Goal: Task Accomplishment & Management: Manage account settings

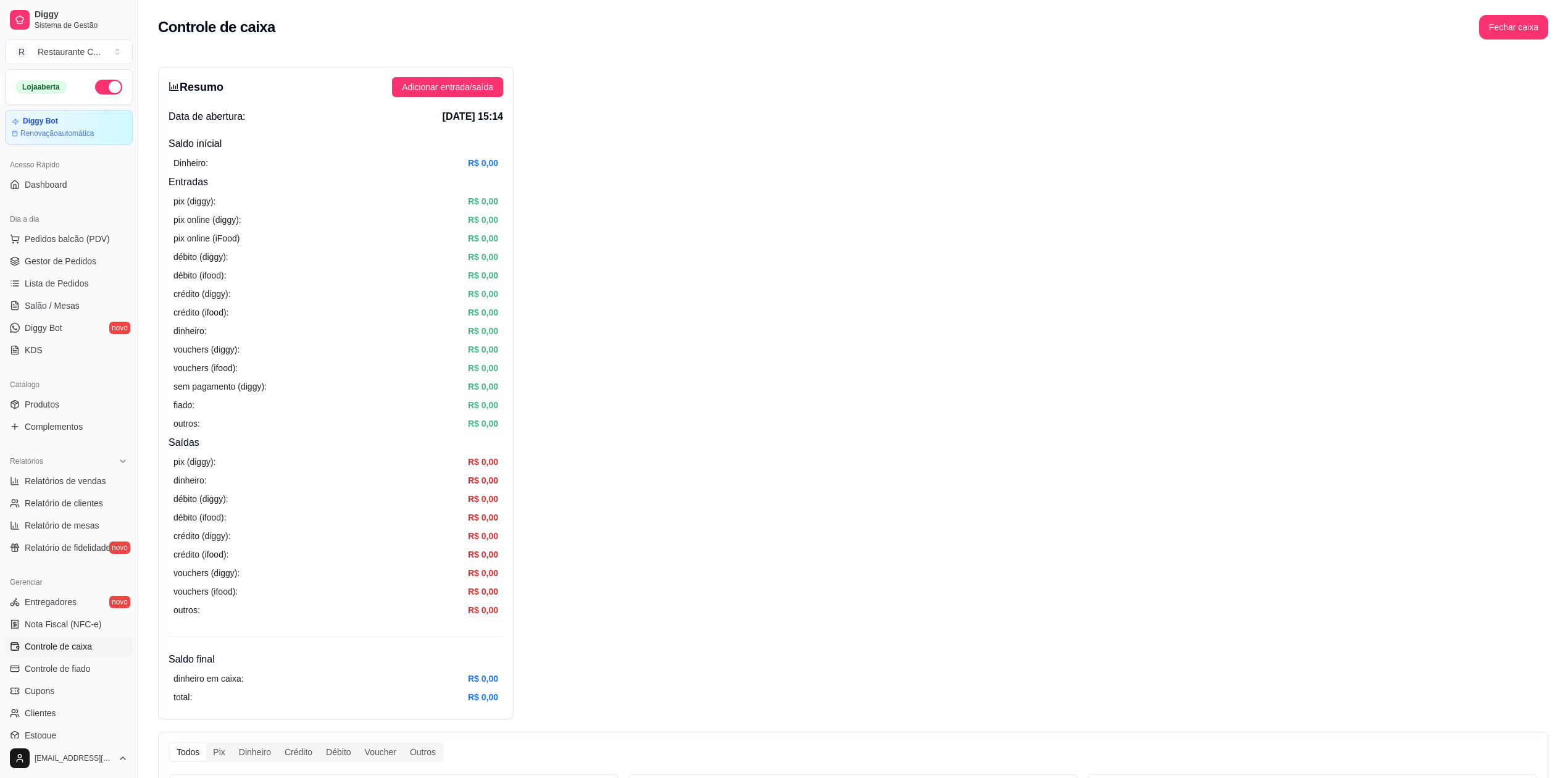
scroll to position [111, 0]
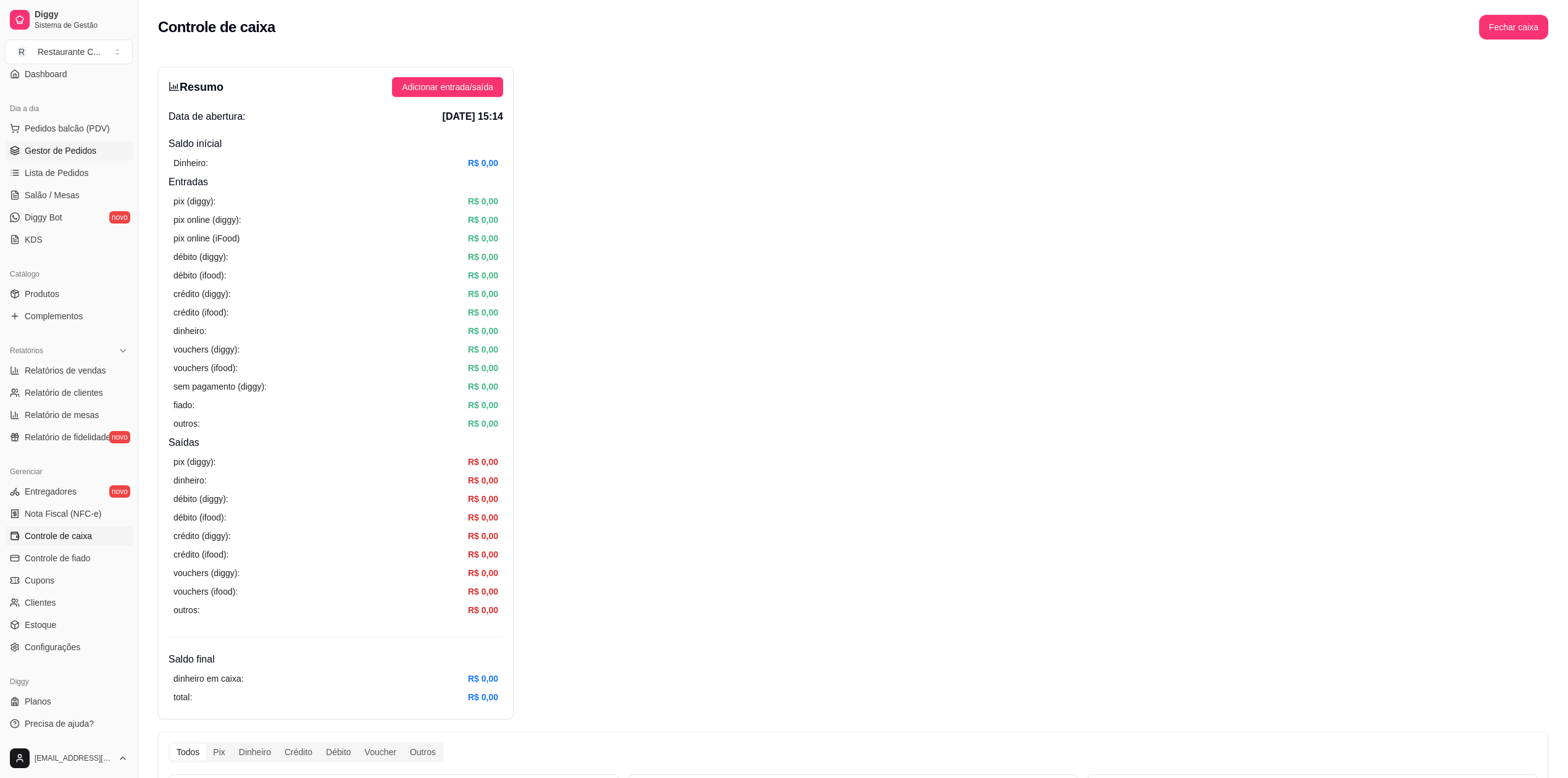
click at [66, 154] on span "Gestor de Pedidos" at bounding box center [61, 150] width 72 height 12
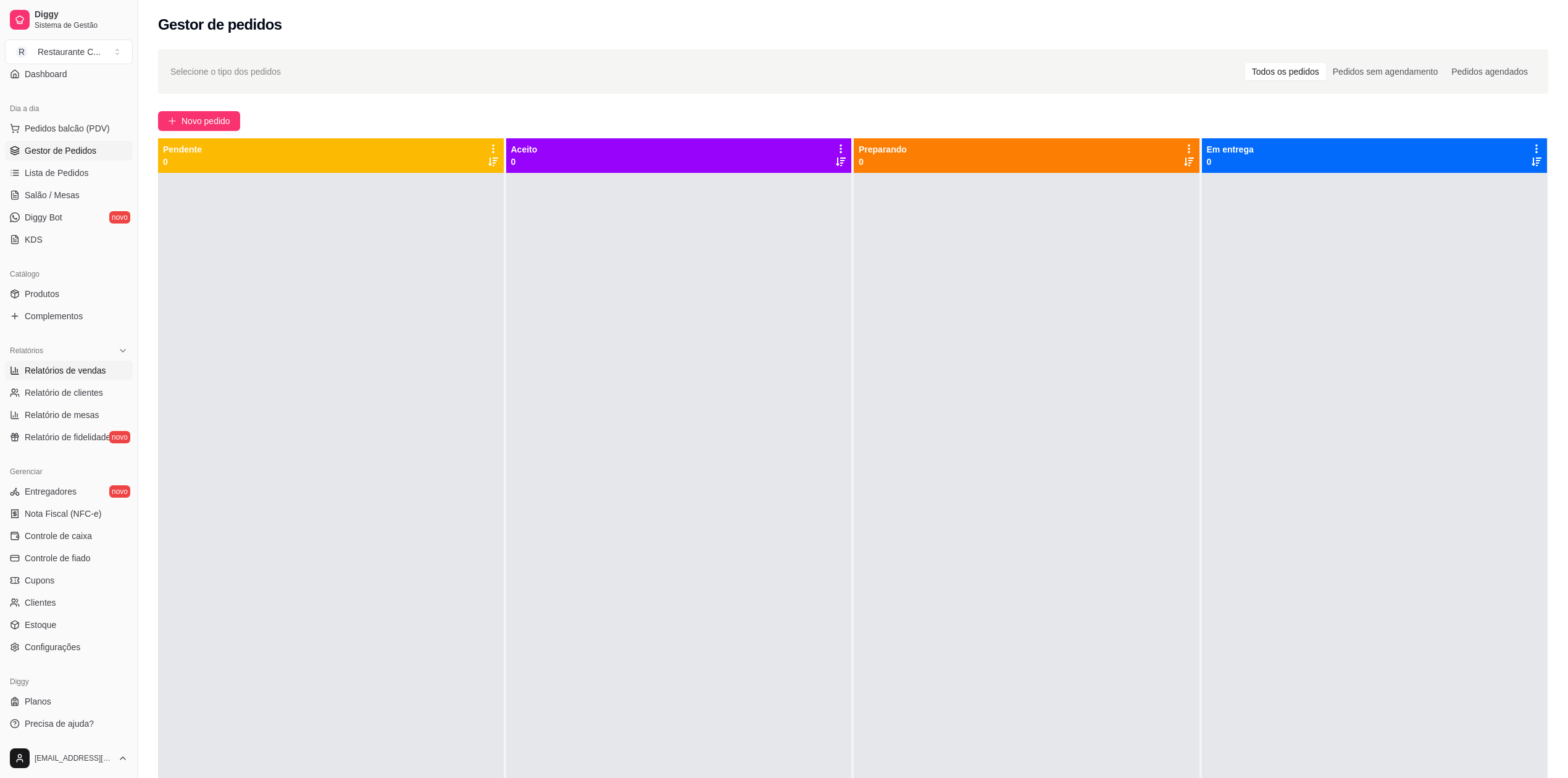
click at [87, 370] on span "Relatórios de vendas" at bounding box center [65, 370] width 81 height 12
select select "ALL"
select select "0"
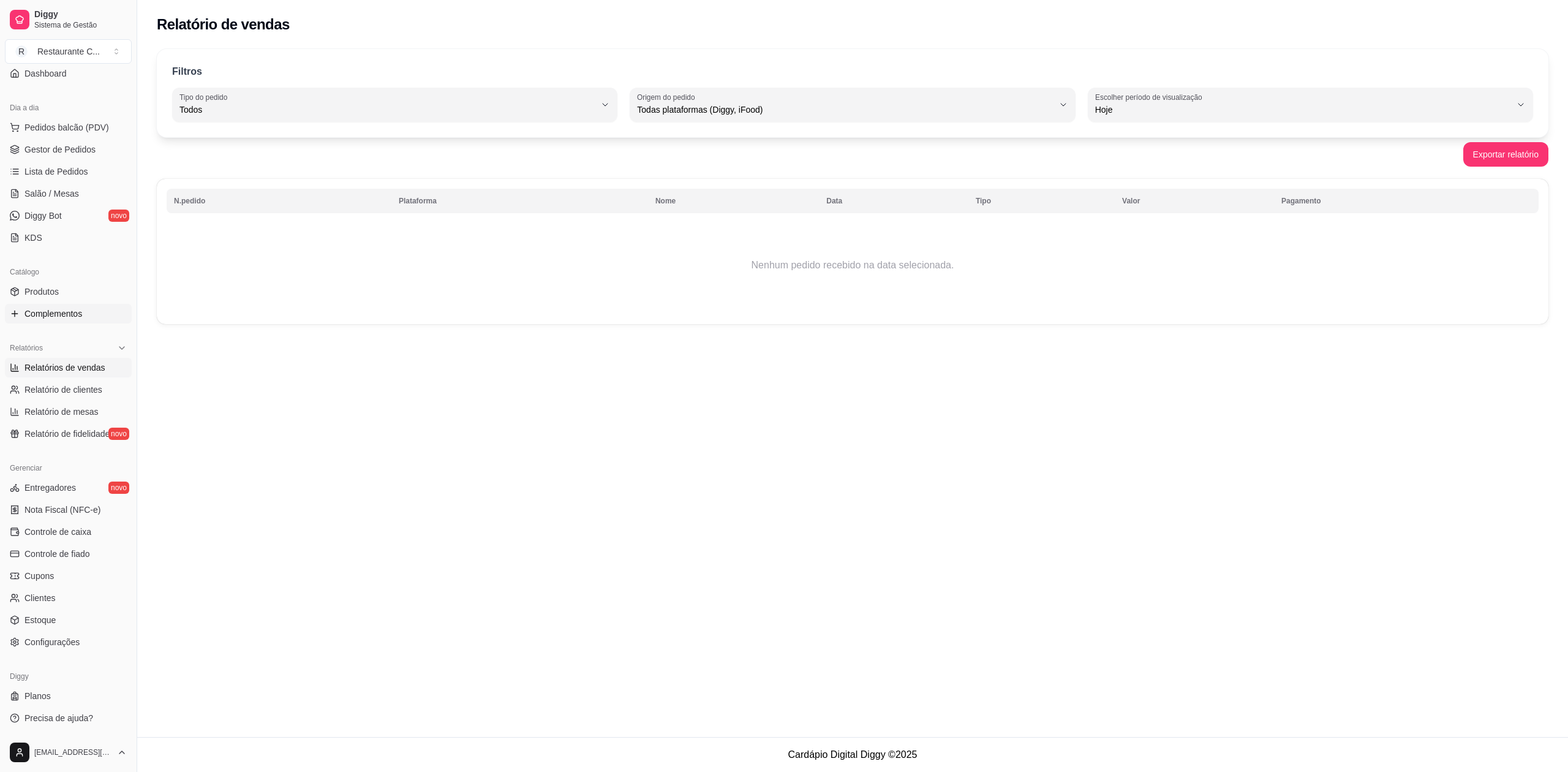
click at [68, 315] on span "Complementos" at bounding box center [53, 313] width 57 height 12
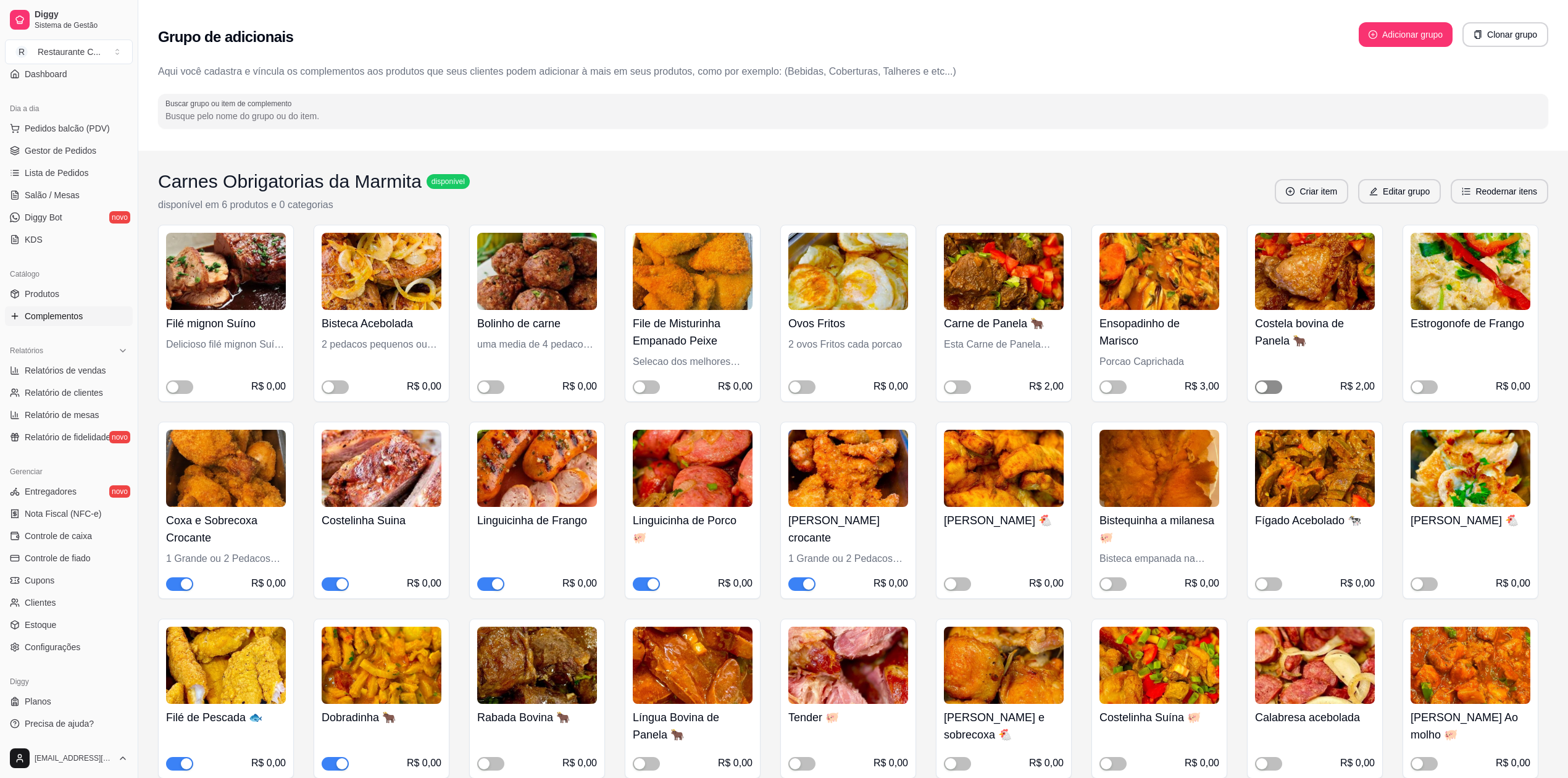
click at [1269, 385] on span "button" at bounding box center [1269, 387] width 27 height 14
click at [1423, 386] on button "button" at bounding box center [1424, 387] width 27 height 14
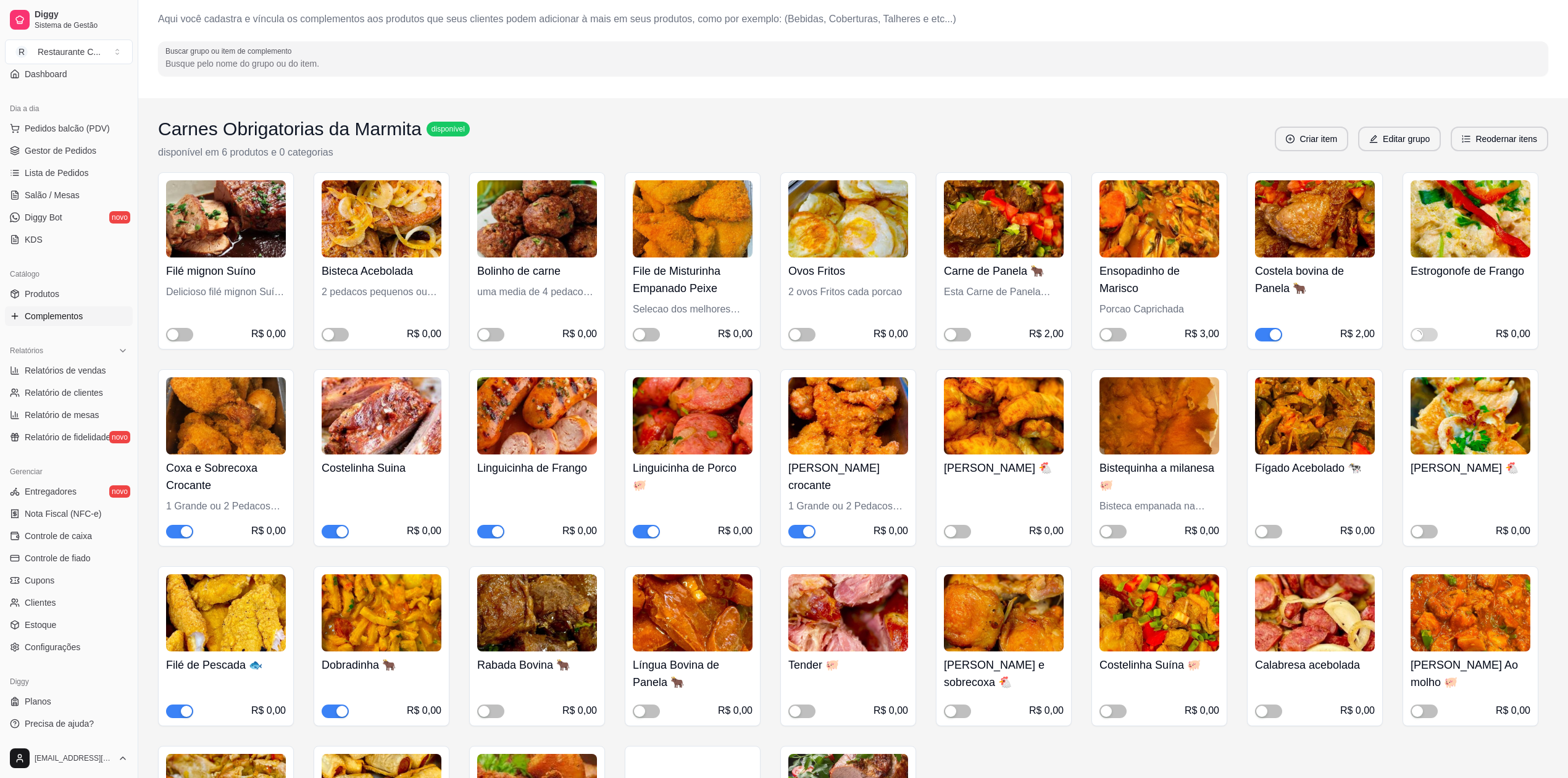
scroll to position [82, 0]
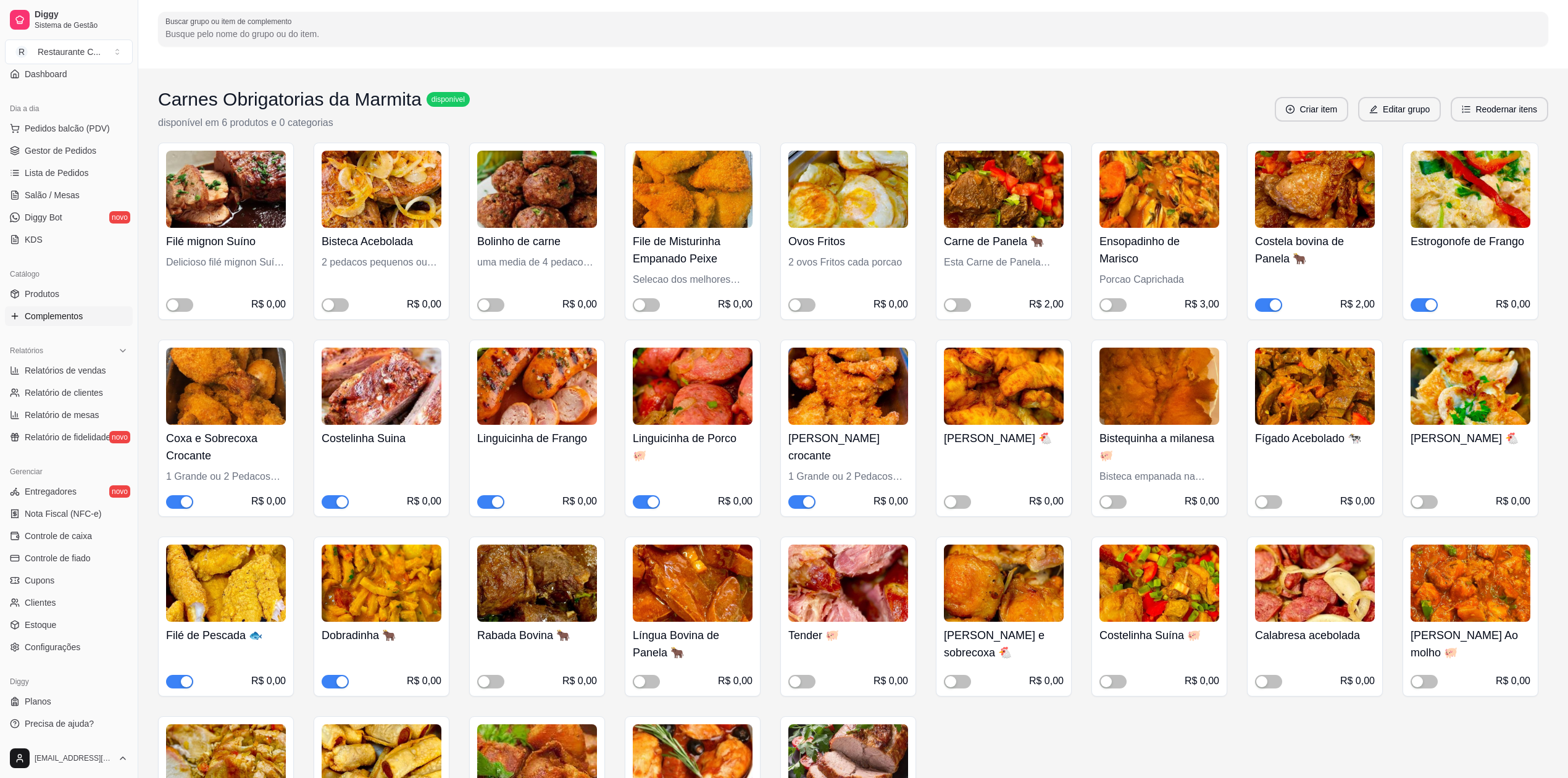
click at [489, 504] on span "button" at bounding box center [491, 502] width 27 height 14
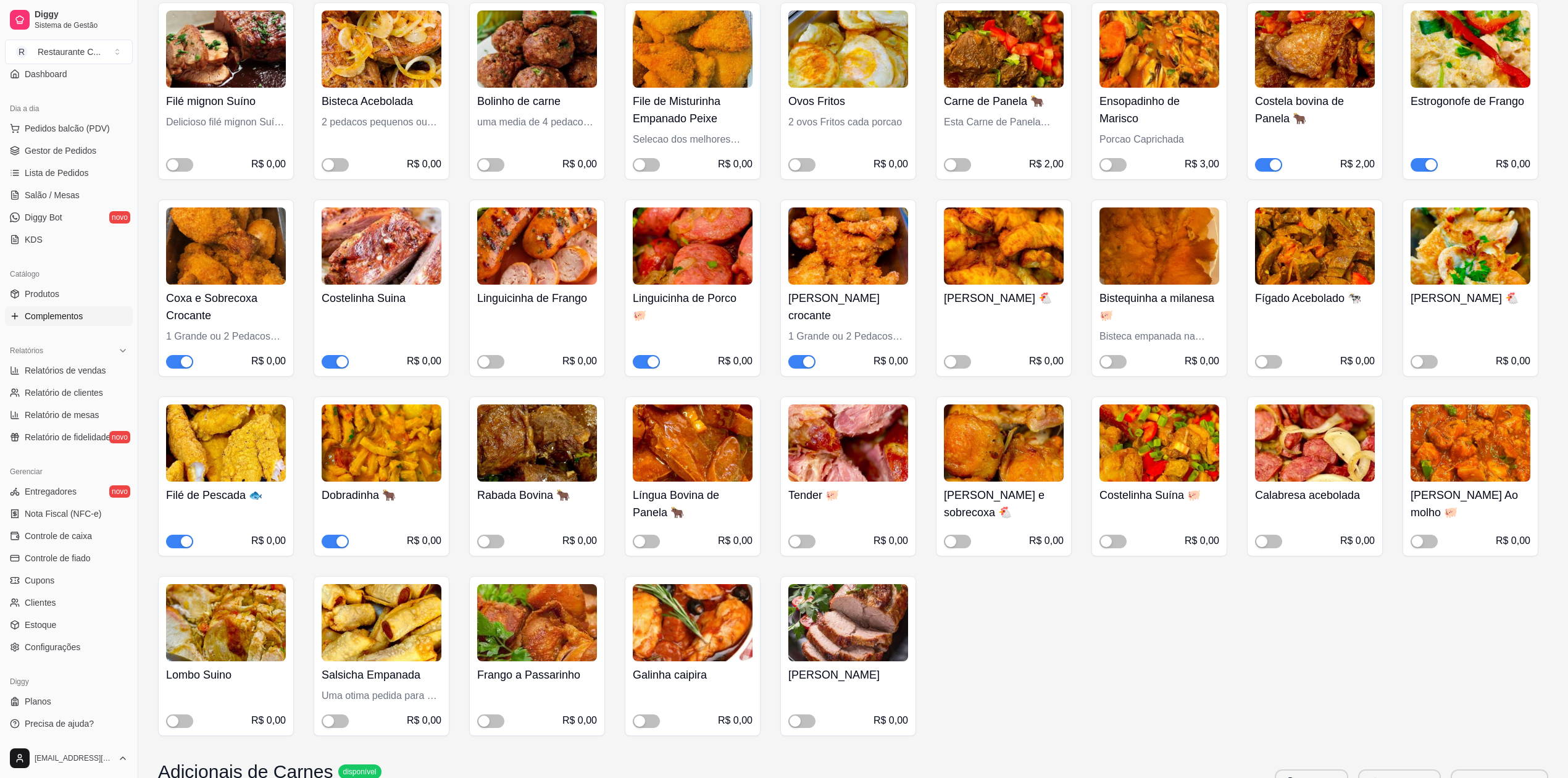
scroll to position [247, 0]
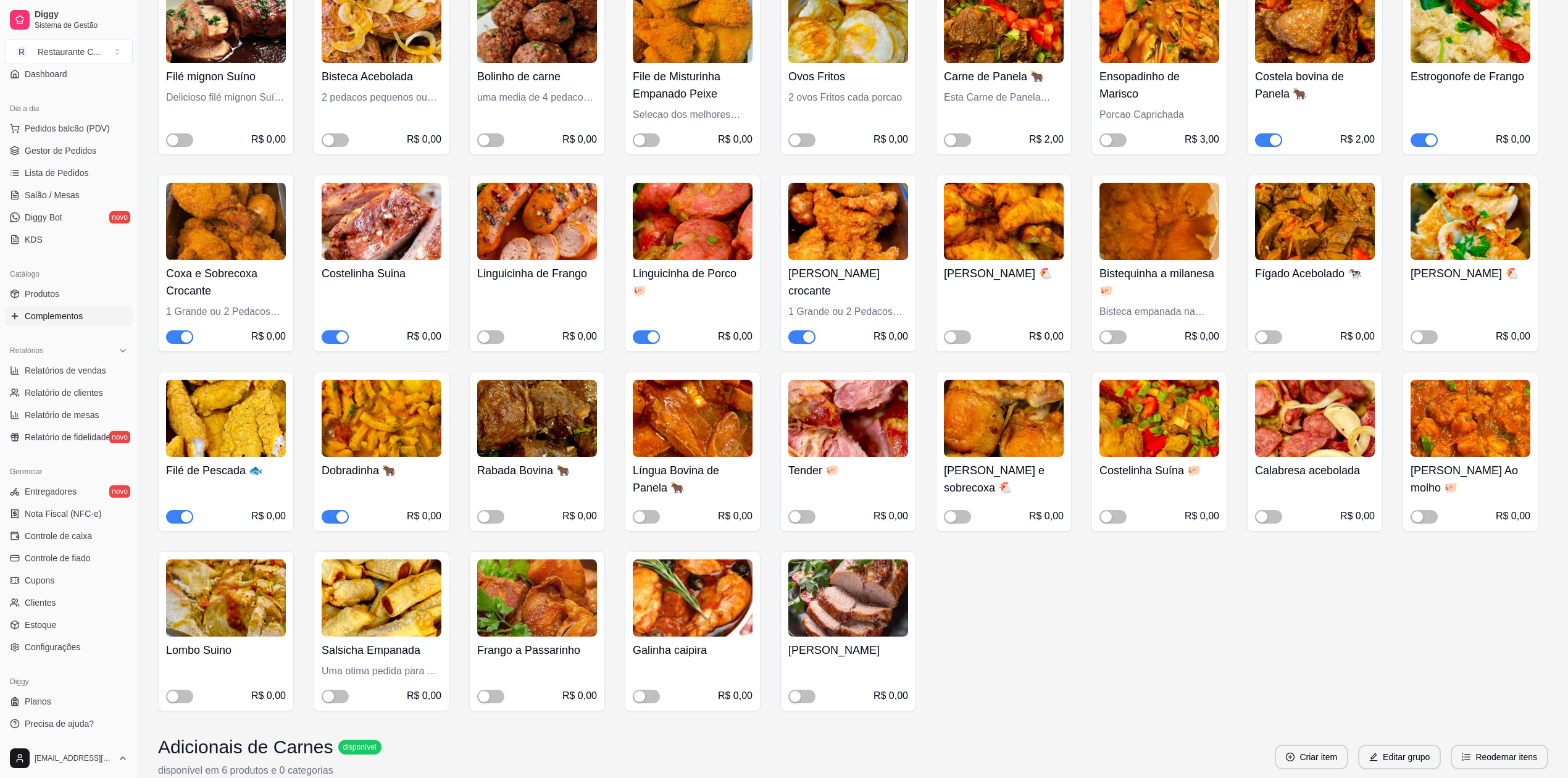
click at [339, 518] on div "button" at bounding box center [342, 516] width 11 height 11
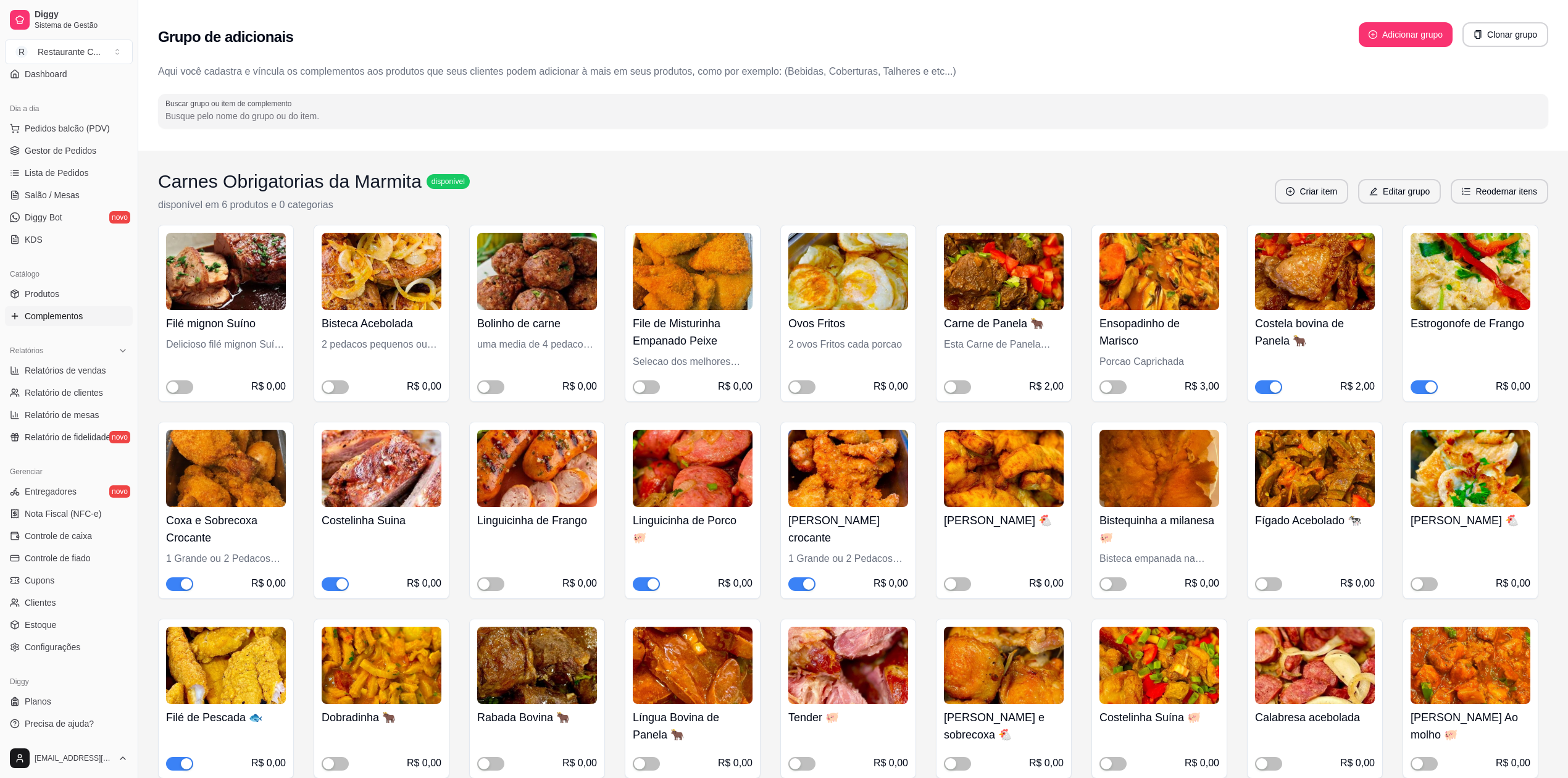
click at [184, 378] on div "R$ 0,00" at bounding box center [226, 378] width 120 height 32
click at [179, 389] on span "button" at bounding box center [180, 387] width 27 height 14
click at [1115, 386] on span "button" at bounding box center [1113, 387] width 27 height 14
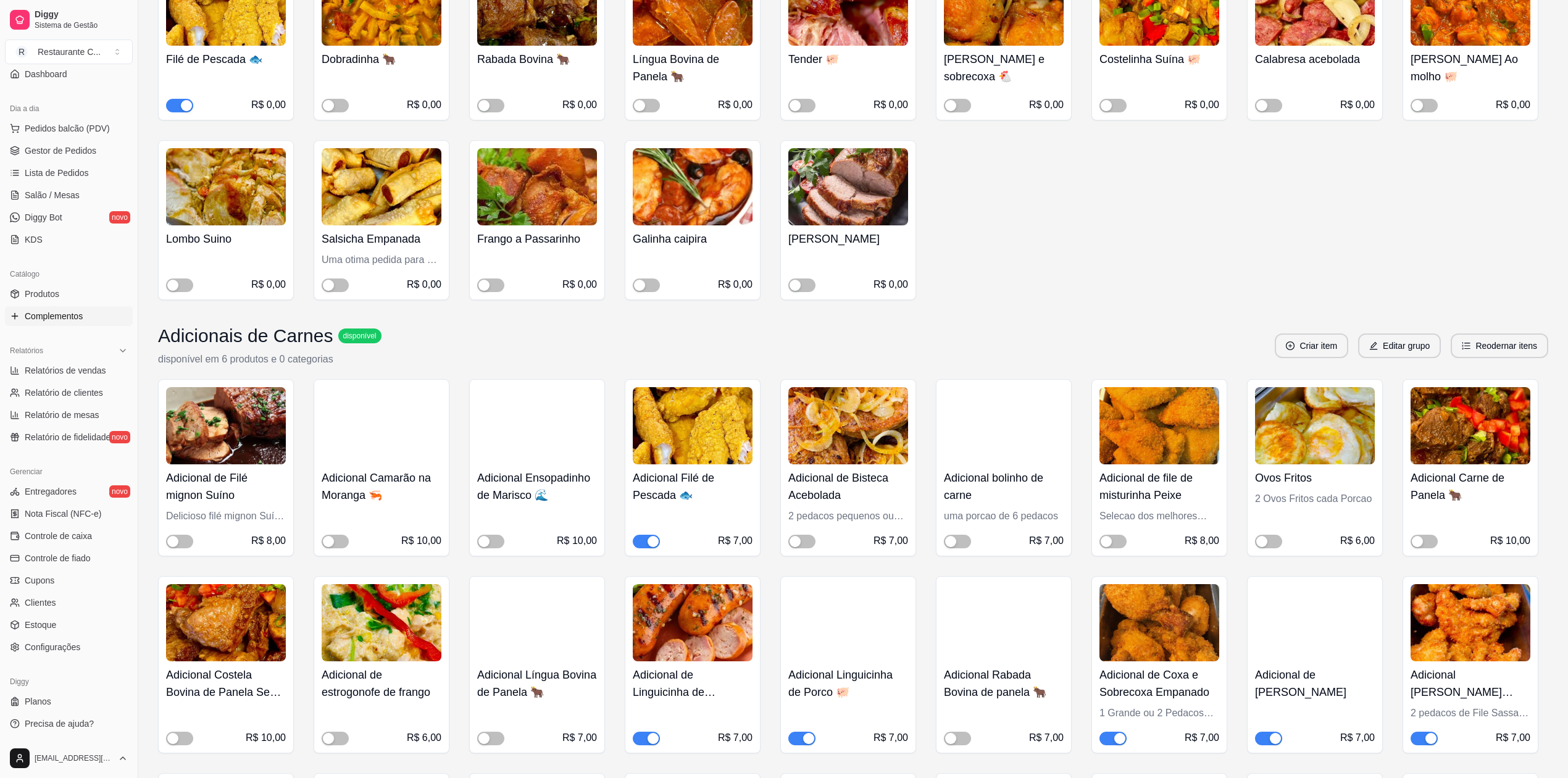
scroll to position [823, 0]
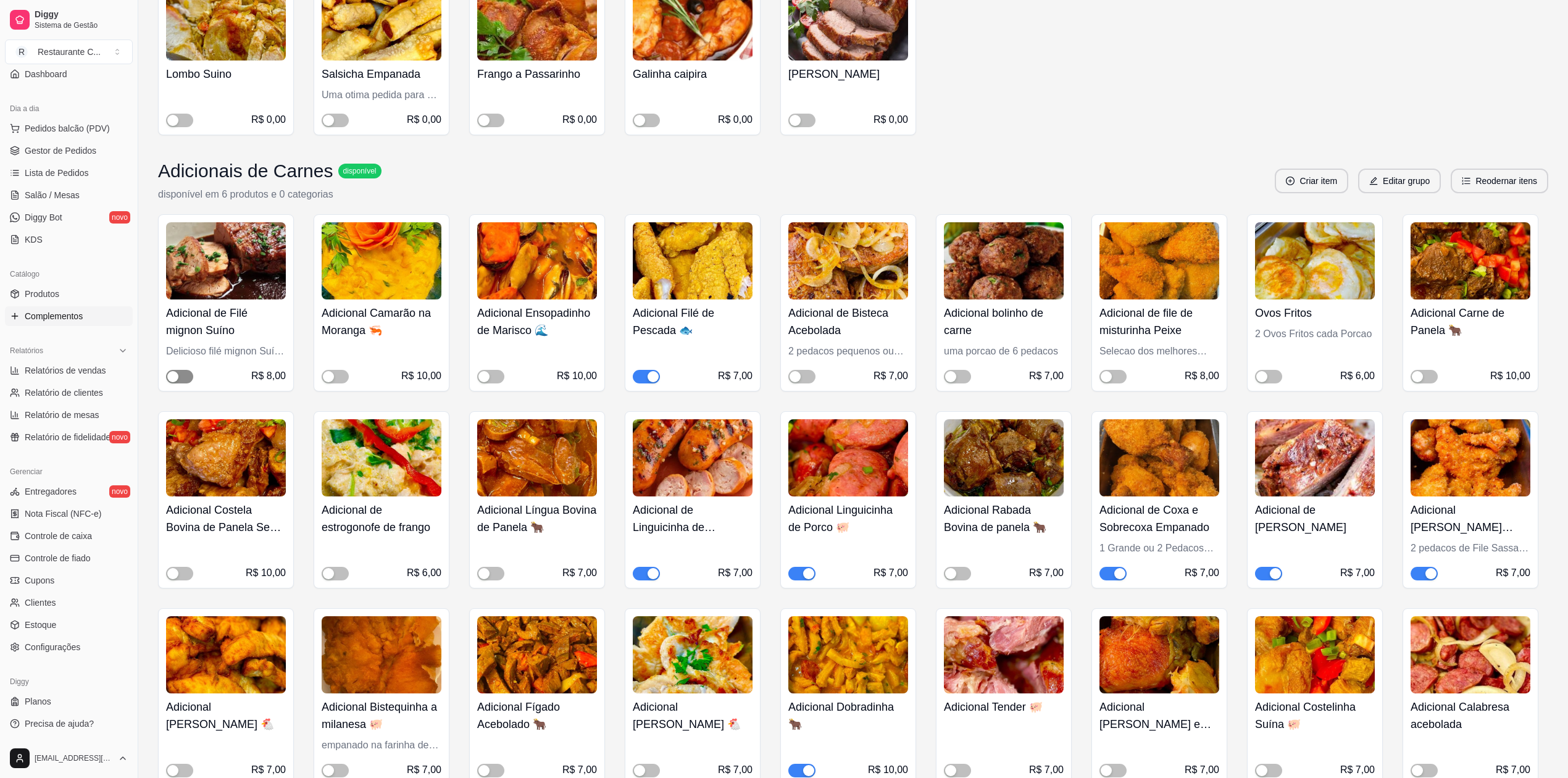
click at [179, 376] on span "button" at bounding box center [180, 376] width 27 height 14
click at [325, 379] on div "button" at bounding box center [328, 376] width 11 height 11
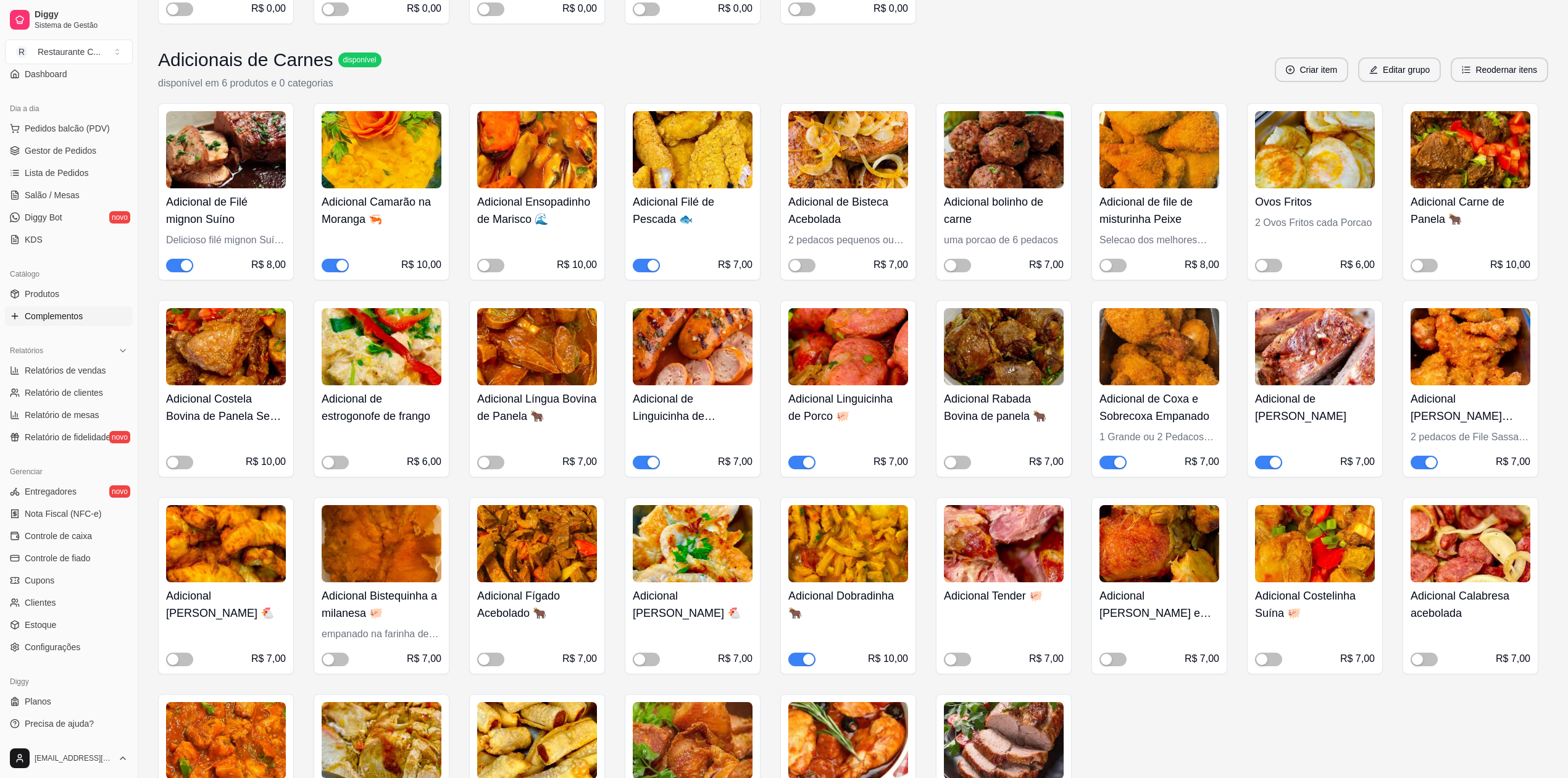
scroll to position [905, 0]
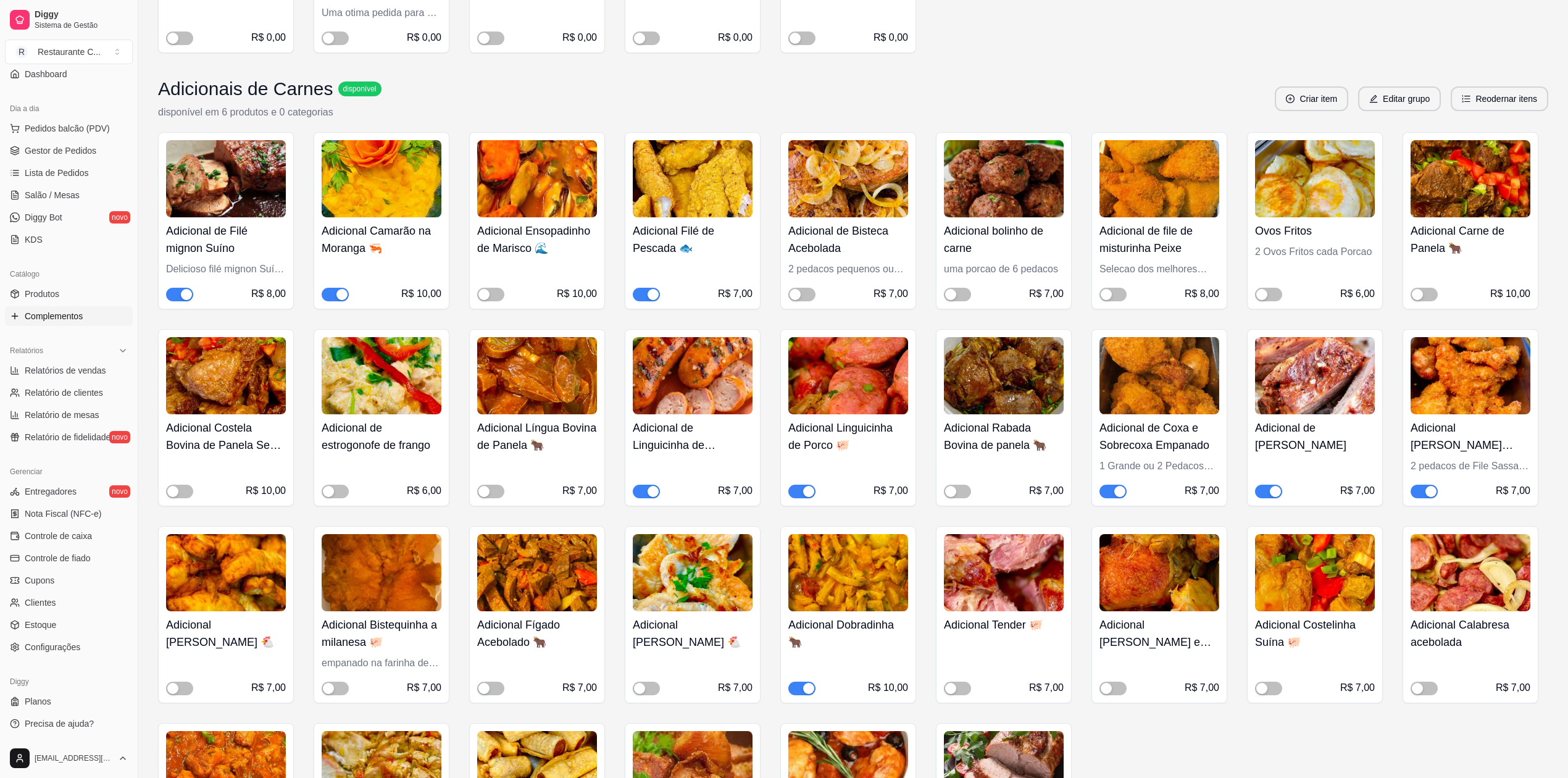
click at [640, 489] on span "button" at bounding box center [646, 491] width 27 height 14
click at [331, 494] on div "button" at bounding box center [328, 491] width 11 height 11
click at [489, 292] on span "button" at bounding box center [491, 294] width 27 height 14
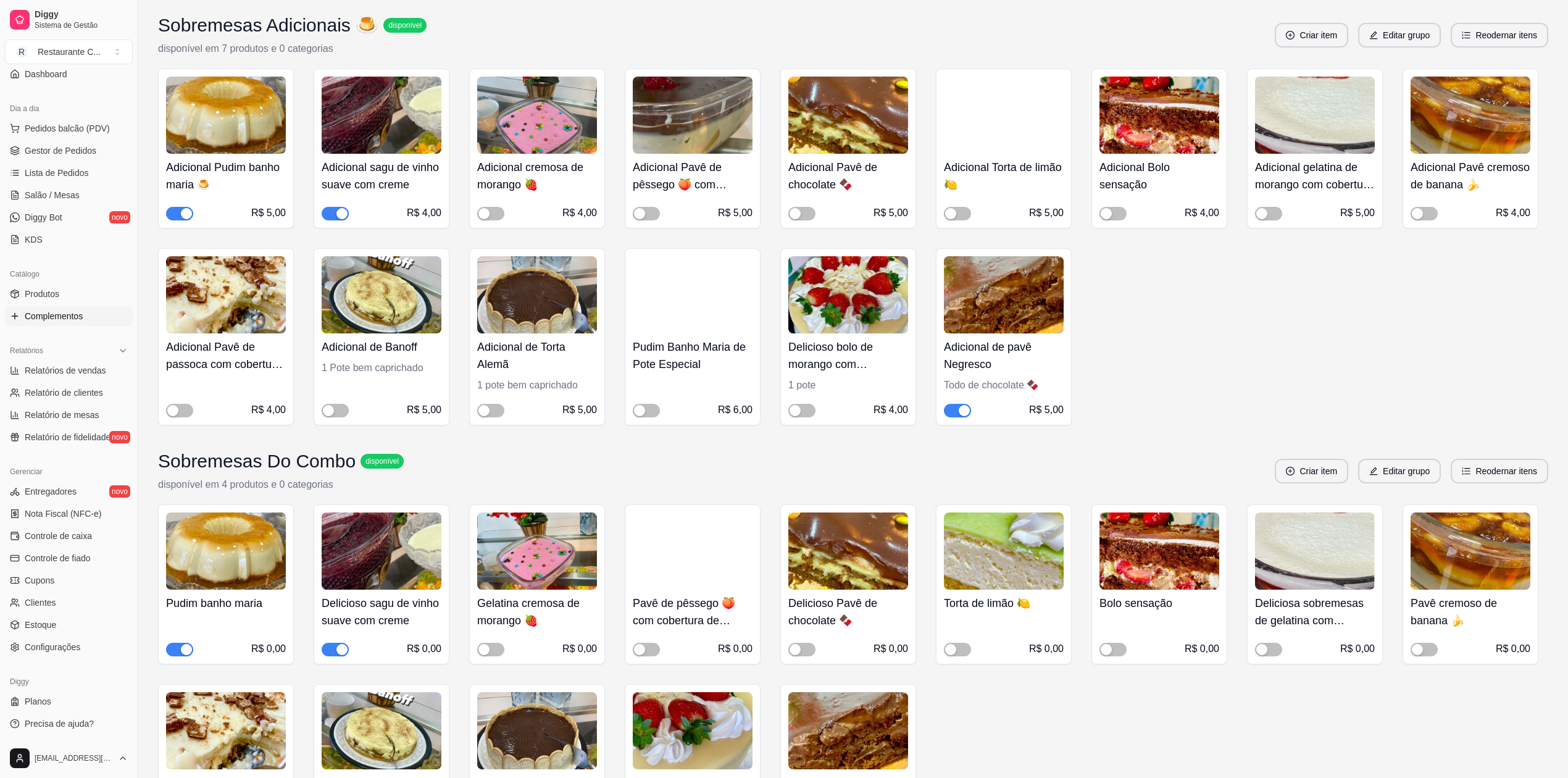
scroll to position [1893, 0]
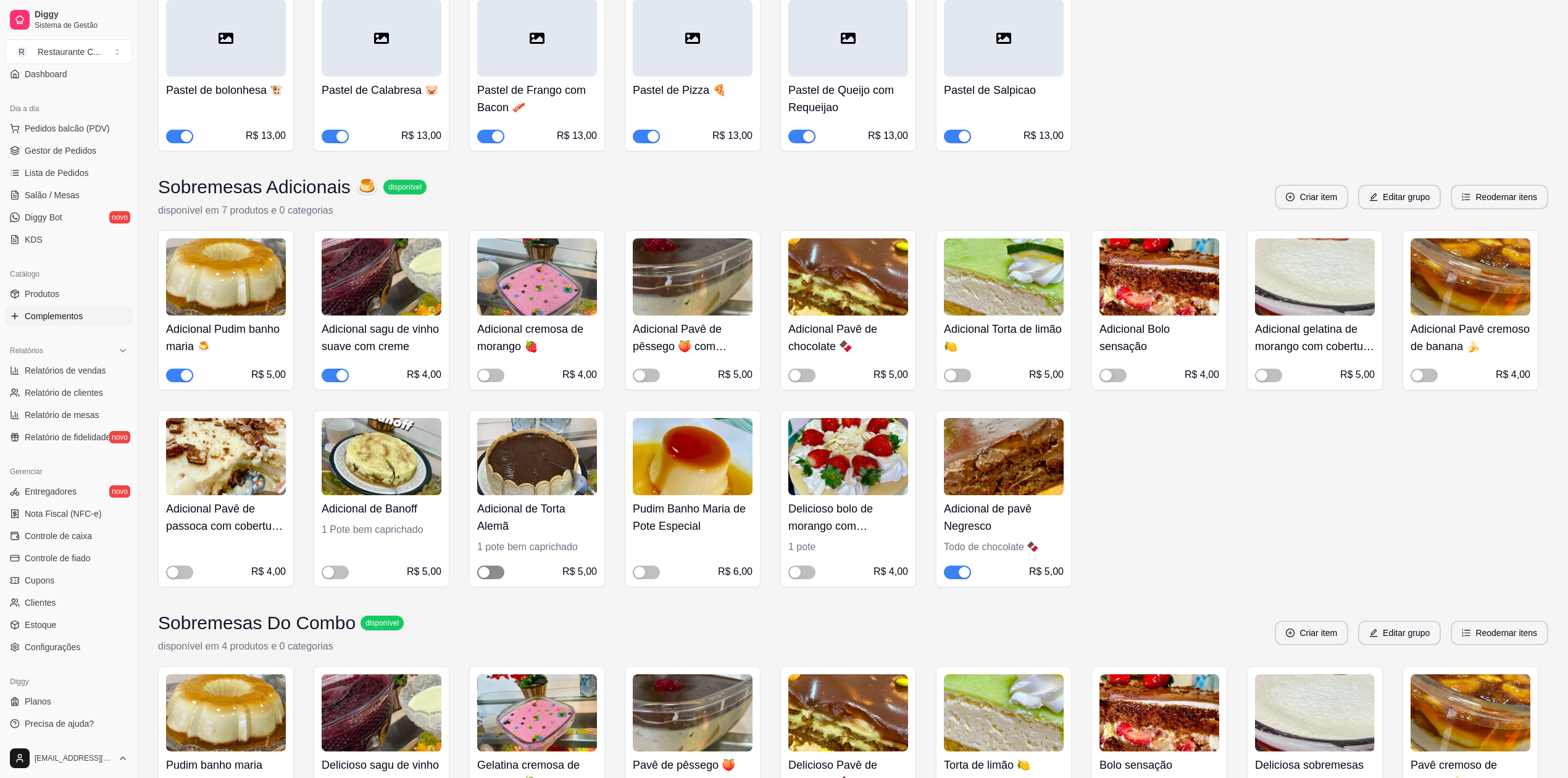
click at [497, 572] on span "button" at bounding box center [491, 572] width 27 height 14
click at [333, 576] on div "button" at bounding box center [328, 572] width 11 height 11
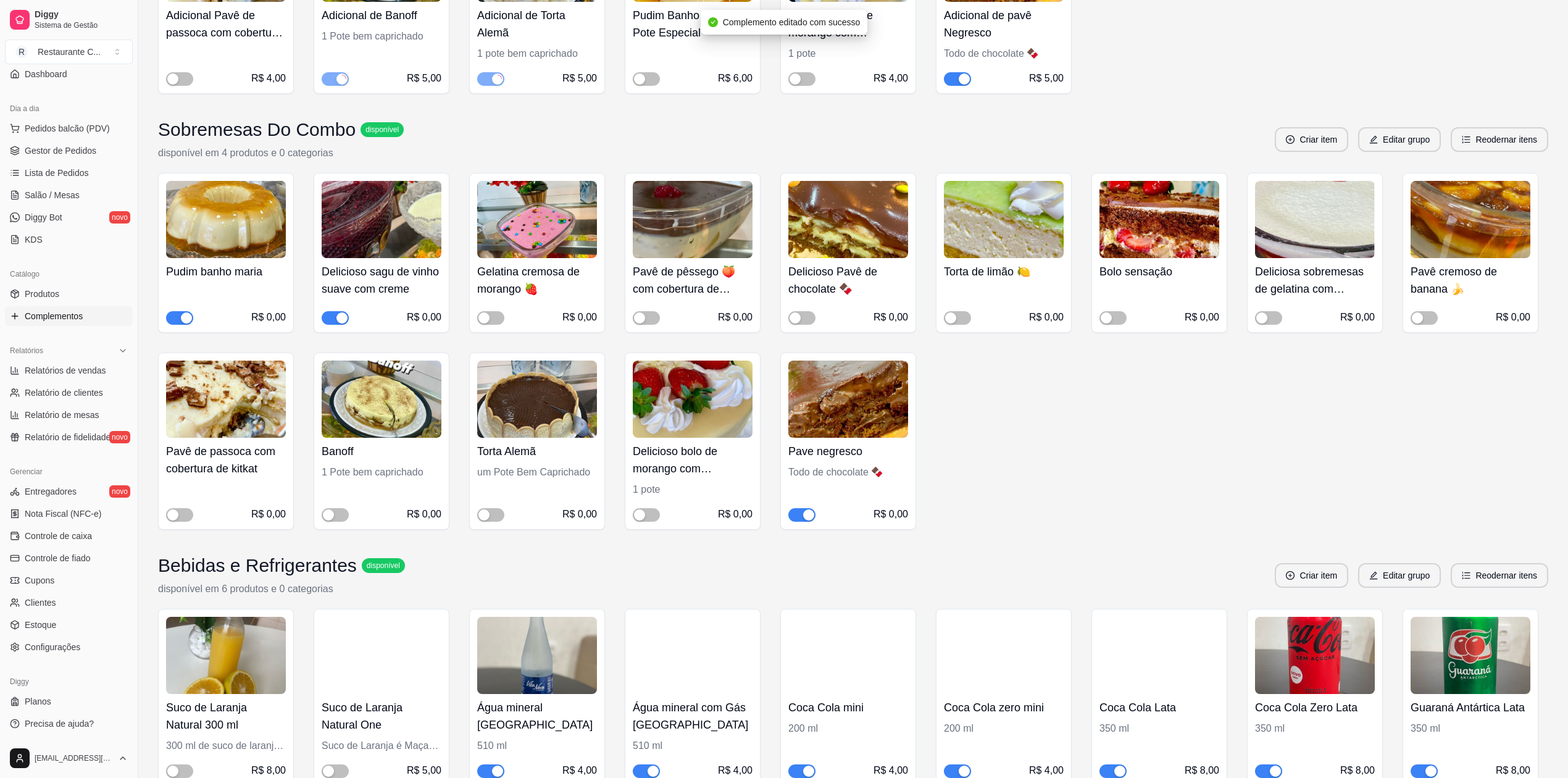
scroll to position [2387, 0]
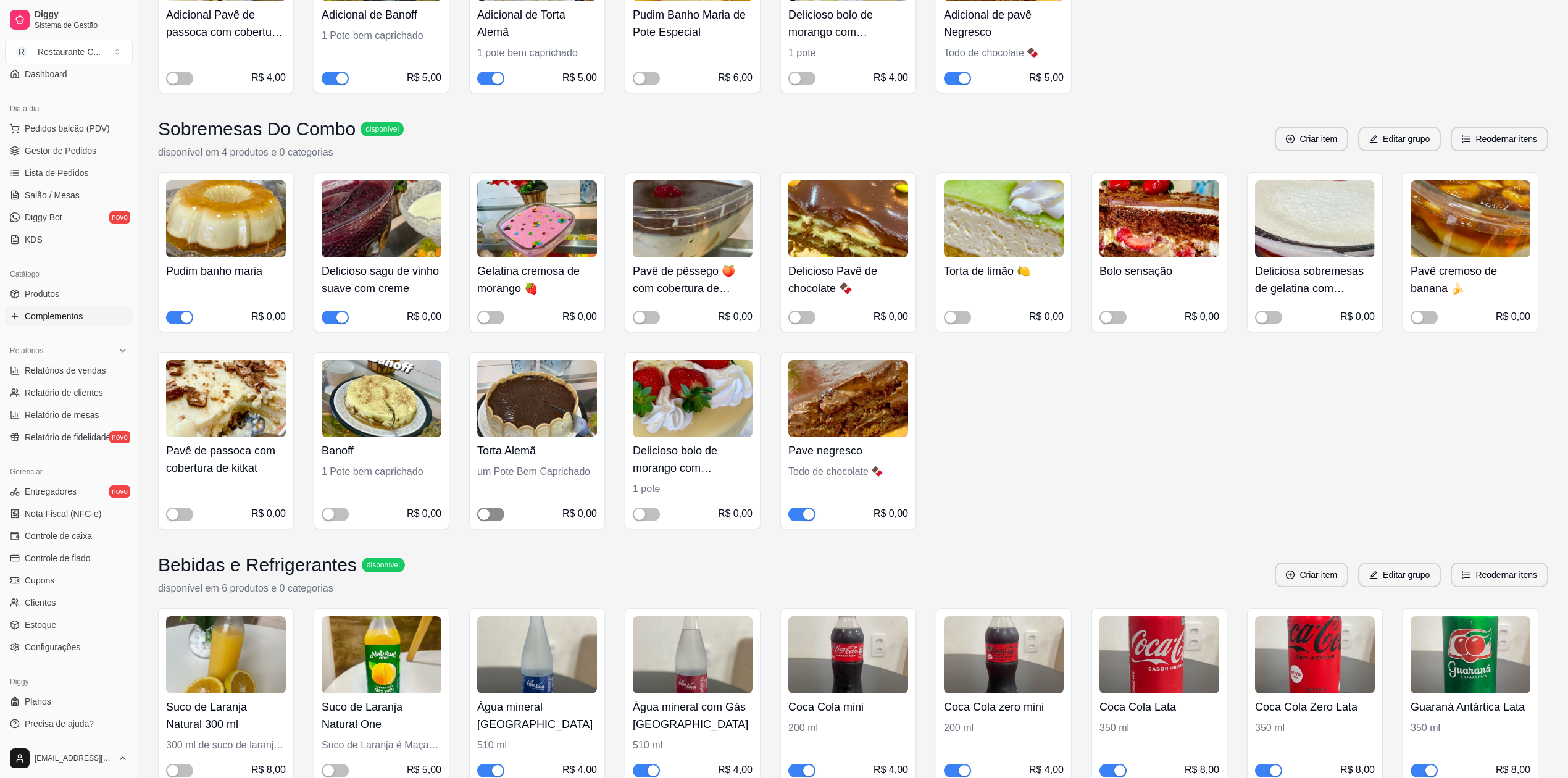
click at [490, 518] on button "button" at bounding box center [491, 514] width 27 height 14
click at [331, 517] on div "button" at bounding box center [328, 514] width 11 height 11
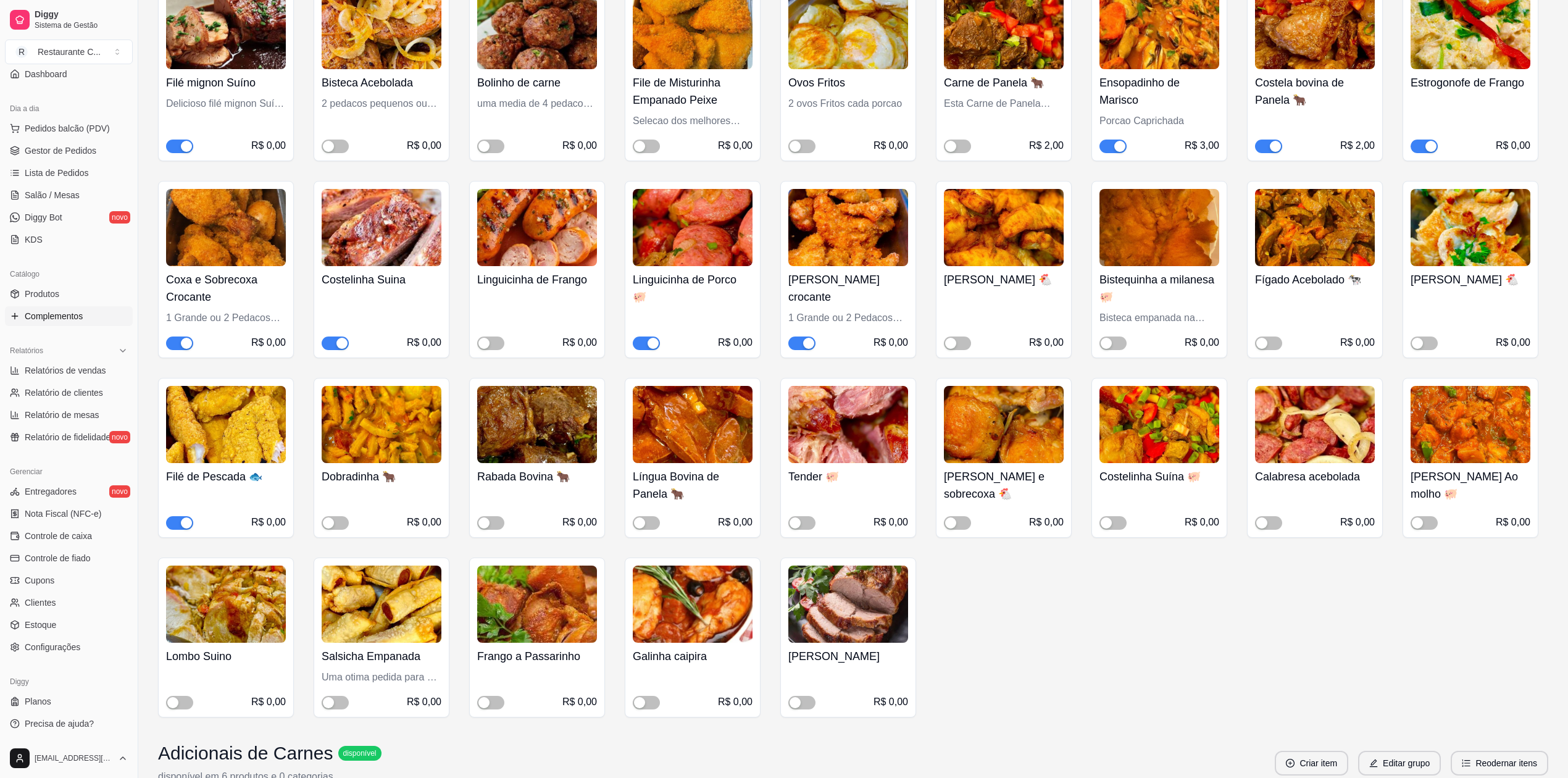
scroll to position [247, 0]
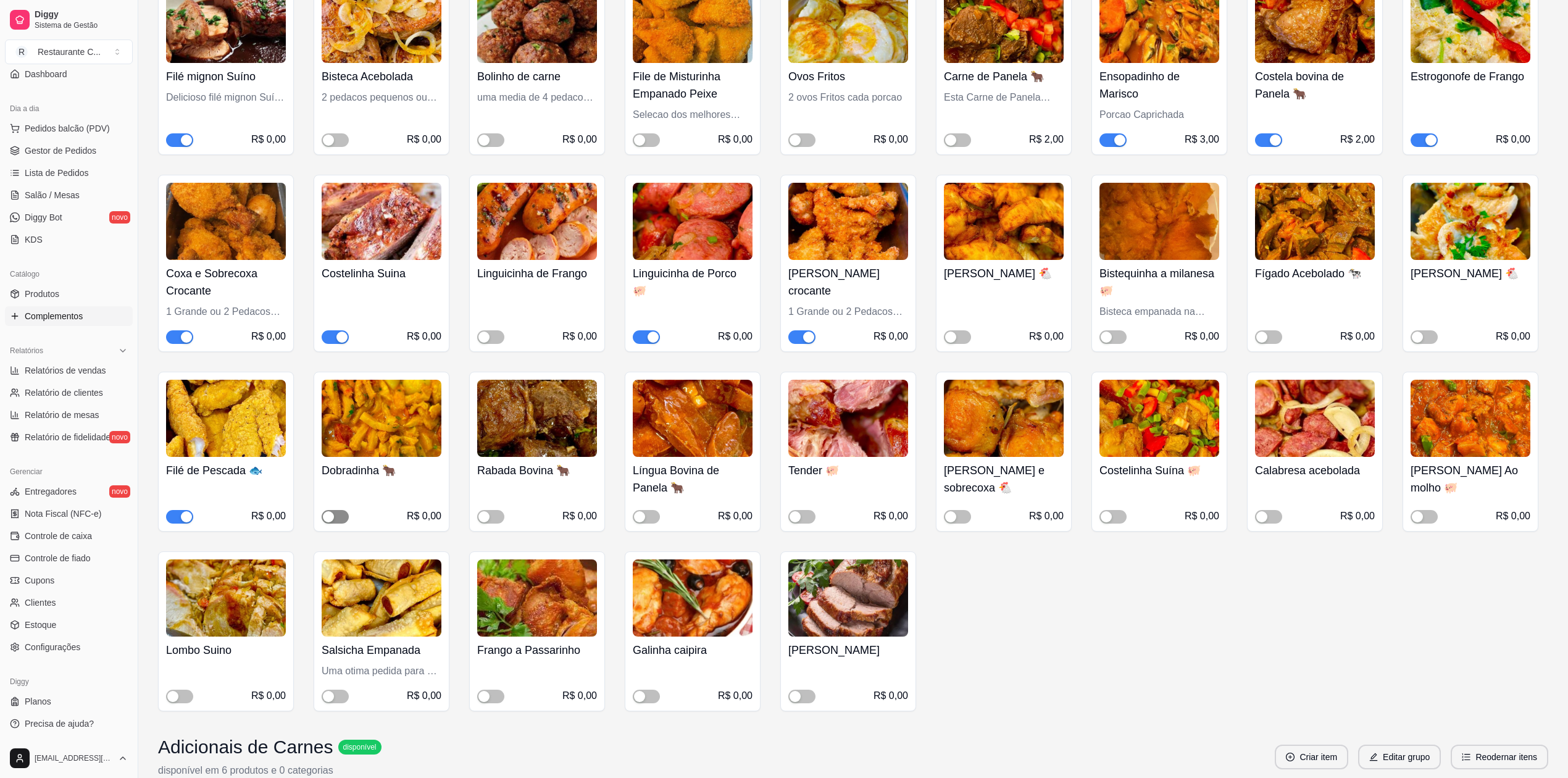
click at [331, 517] on div "button" at bounding box center [328, 516] width 11 height 11
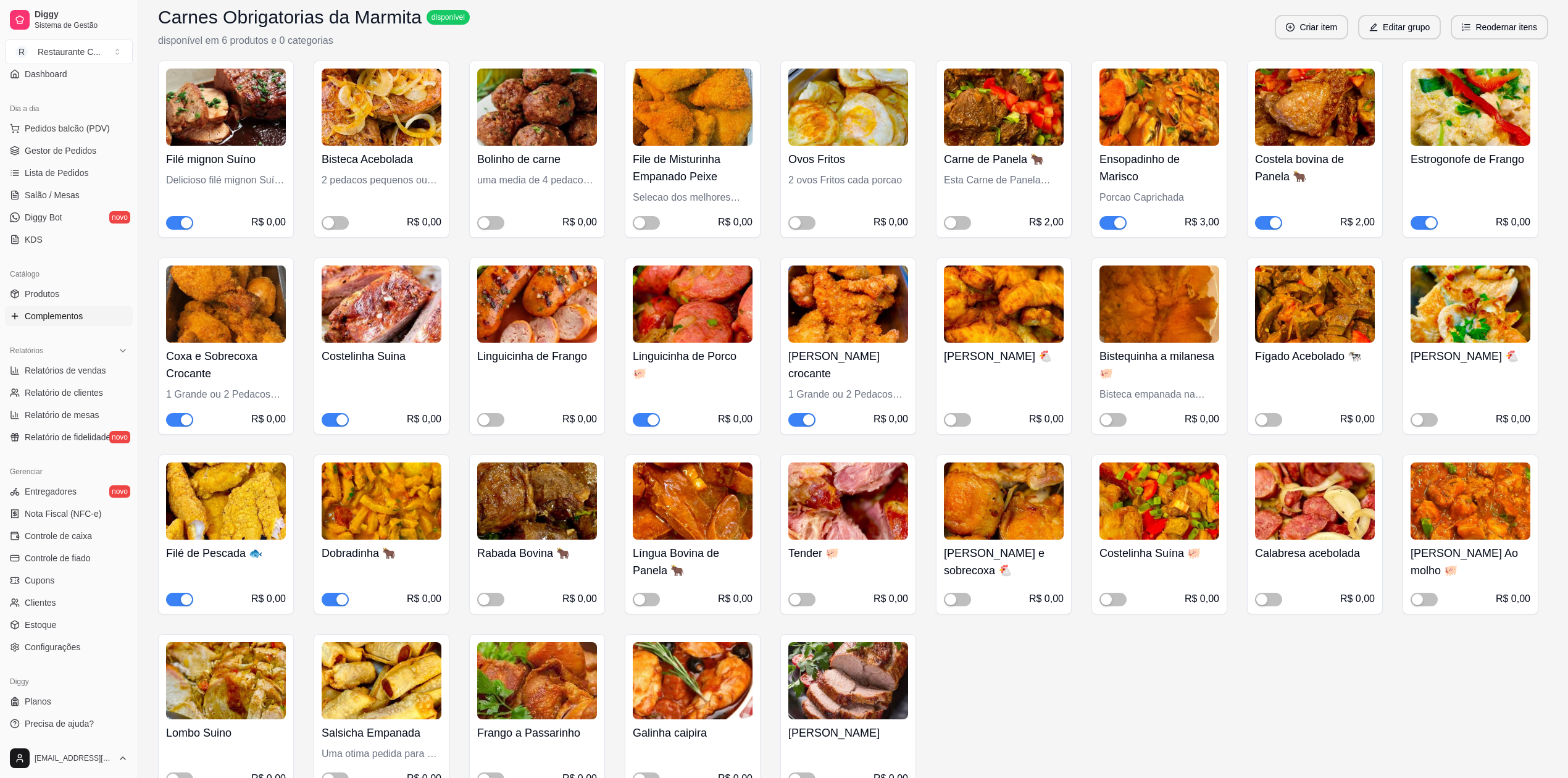
scroll to position [0, 0]
